Goal: Find specific page/section: Find specific page/section

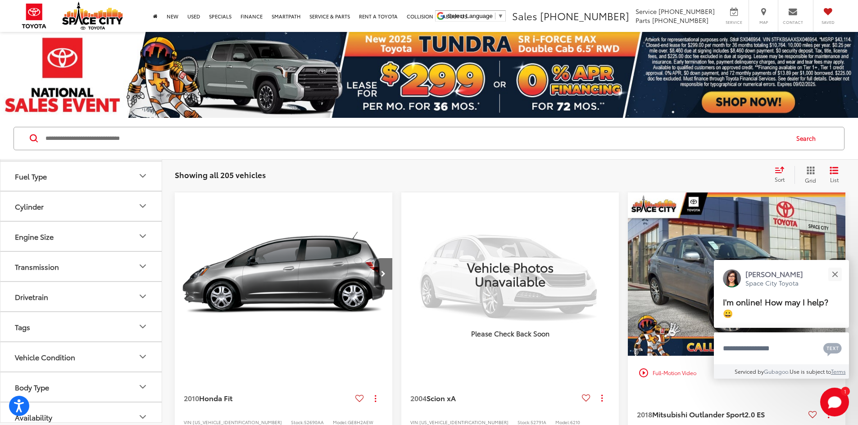
scroll to position [280, 0]
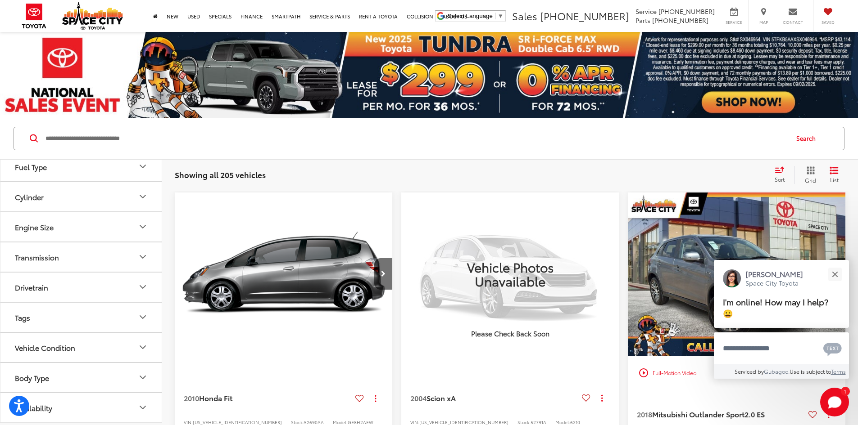
click at [143, 376] on icon "Body Type" at bounding box center [142, 377] width 11 height 11
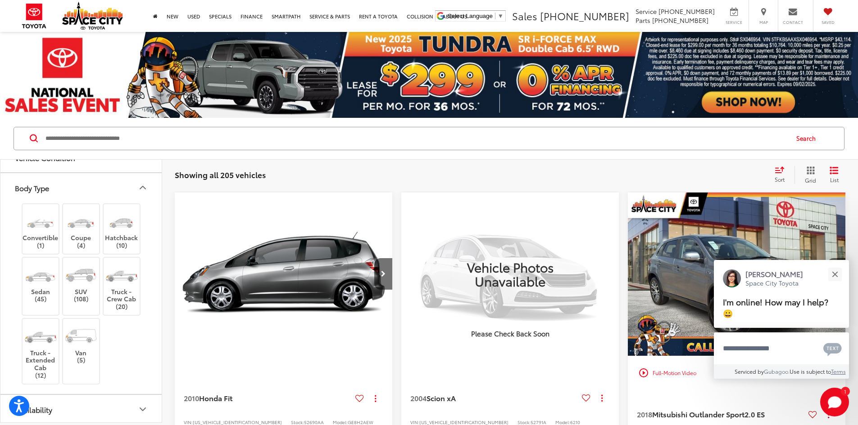
scroll to position [471, 0]
click at [119, 287] on label "Truck - Crew Cab (20)" at bounding box center [122, 285] width 36 height 48
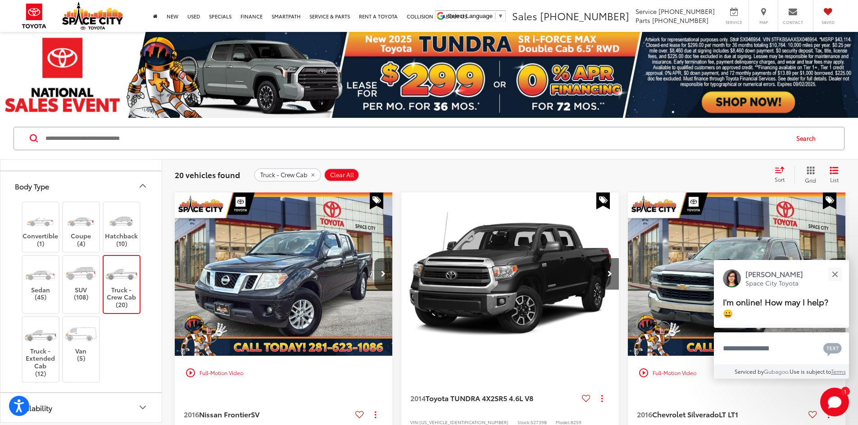
click at [142, 185] on icon "Body Type" at bounding box center [142, 186] width 5 height 3
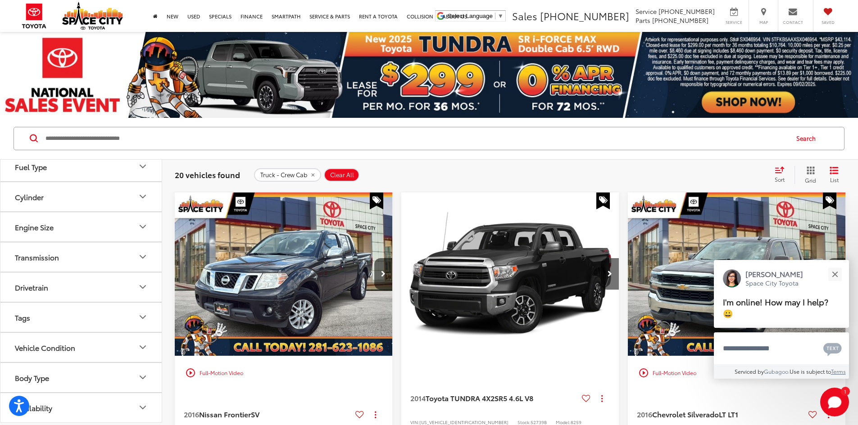
scroll to position [280, 0]
click at [833, 275] on button "Close" at bounding box center [834, 274] width 19 height 19
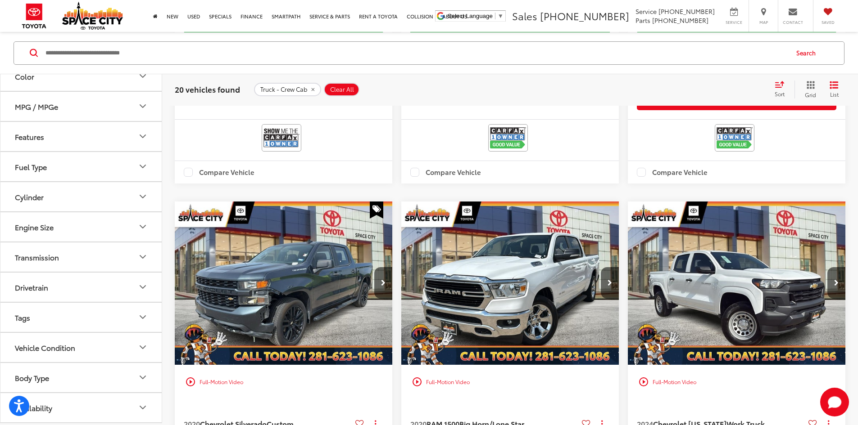
scroll to position [1036, 0]
